Goal: Transaction & Acquisition: Book appointment/travel/reservation

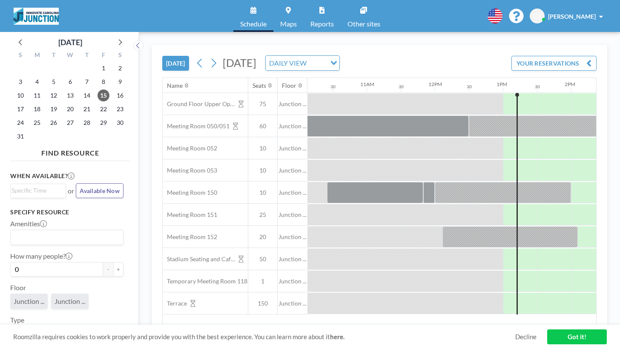
scroll to position [0, 692]
click at [517, 138] on div at bounding box center [526, 148] width 18 height 21
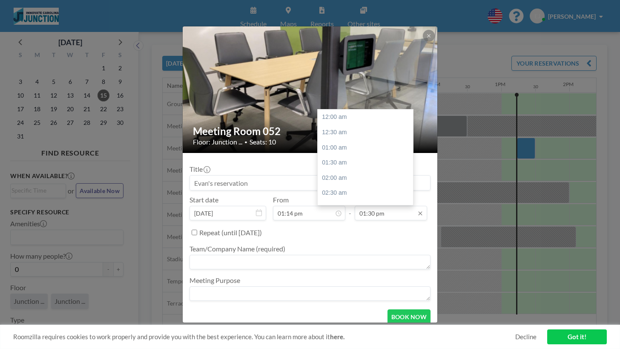
scroll to position [367, 0]
click at [374, 206] on input "01:30 pm" at bounding box center [391, 213] width 72 height 14
click at [326, 182] on div "02:30 pm" at bounding box center [365, 189] width 95 height 15
type input "02:30 pm"
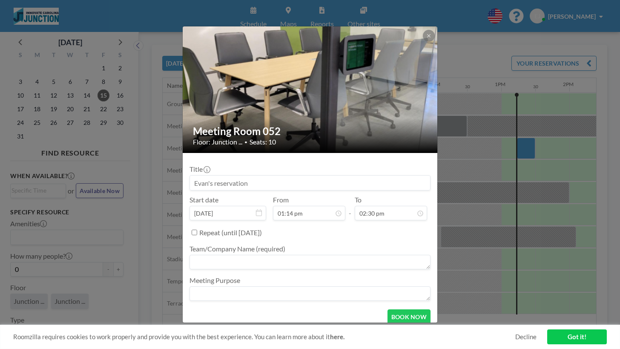
click at [326, 250] on ul "Team/Company Name (required) Meeting Purpose" at bounding box center [309, 270] width 241 height 63
click at [319, 255] on textarea at bounding box center [309, 262] width 241 height 14
type textarea "arclight"
click at [387, 311] on button "BOOK NOW" at bounding box center [408, 318] width 43 height 15
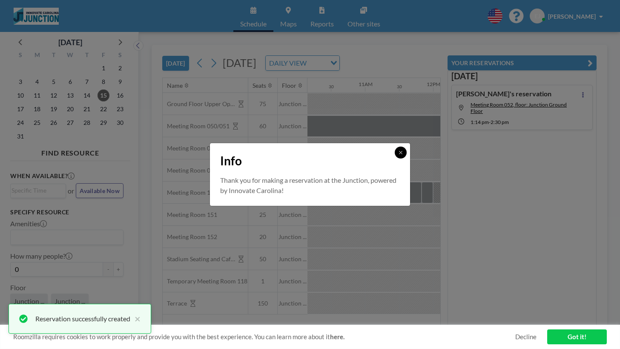
click at [395, 154] on button at bounding box center [401, 152] width 12 height 12
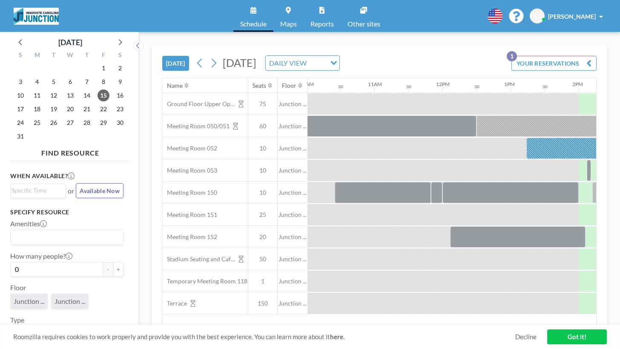
scroll to position [0, 692]
